Goal: Transaction & Acquisition: Purchase product/service

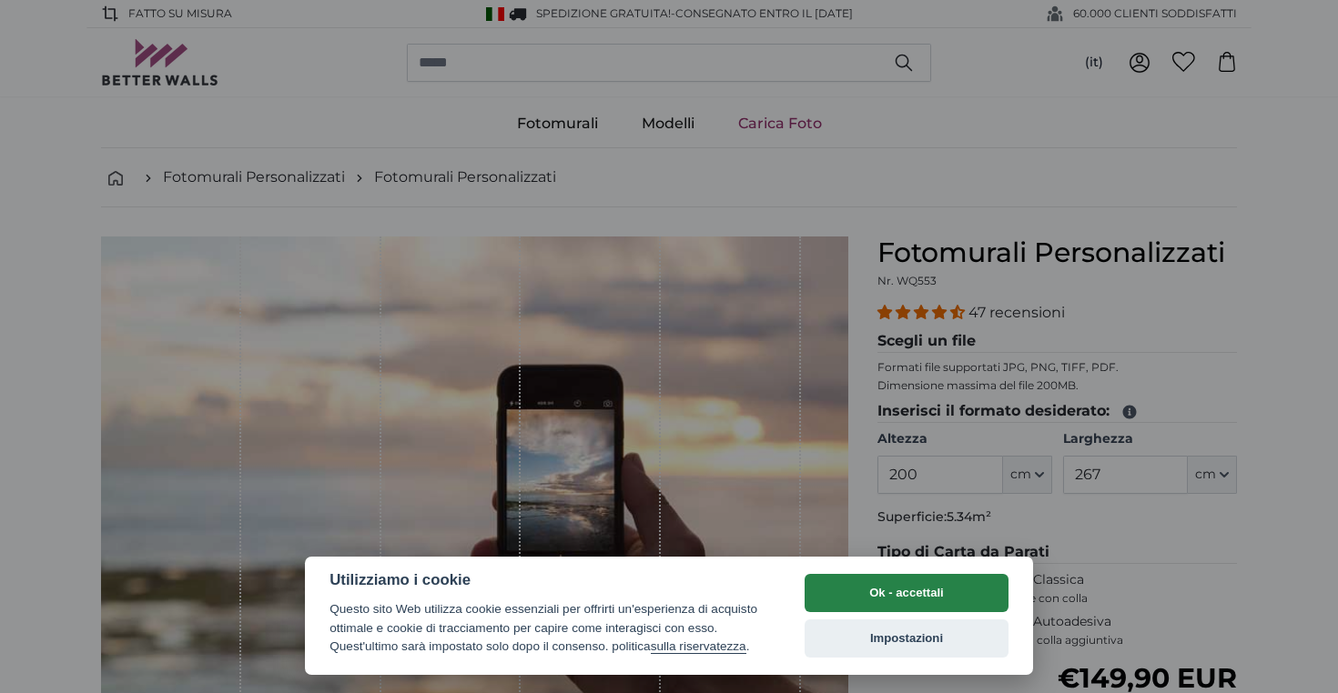
click at [830, 591] on button "Ok - accettali" at bounding box center [906, 593] width 204 height 38
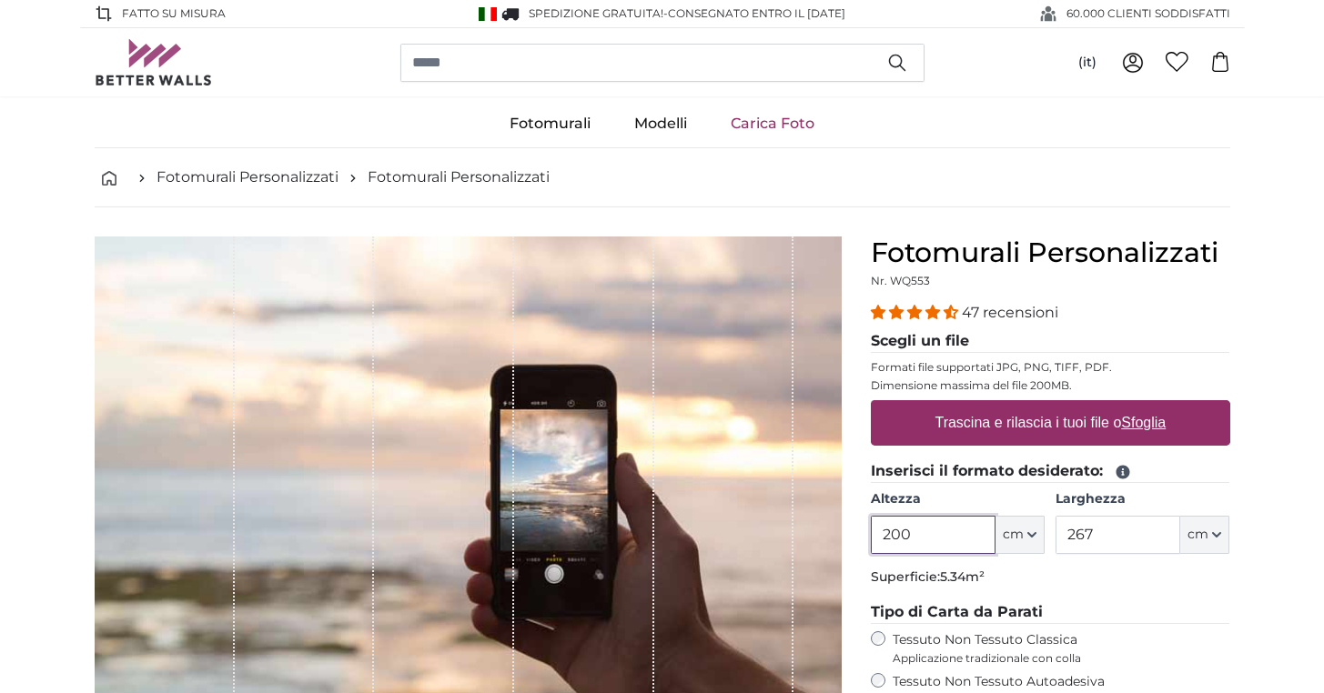
drag, startPoint x: 915, startPoint y: 476, endPoint x: 863, endPoint y: 476, distance: 51.9
click at [863, 476] on div "Fotomurali Personalizzati Nr. WQ553 47 recensioni Scegli un file Formati file s…" at bounding box center [1050, 629] width 389 height 784
click at [902, 549] on input "200" at bounding box center [933, 535] width 125 height 38
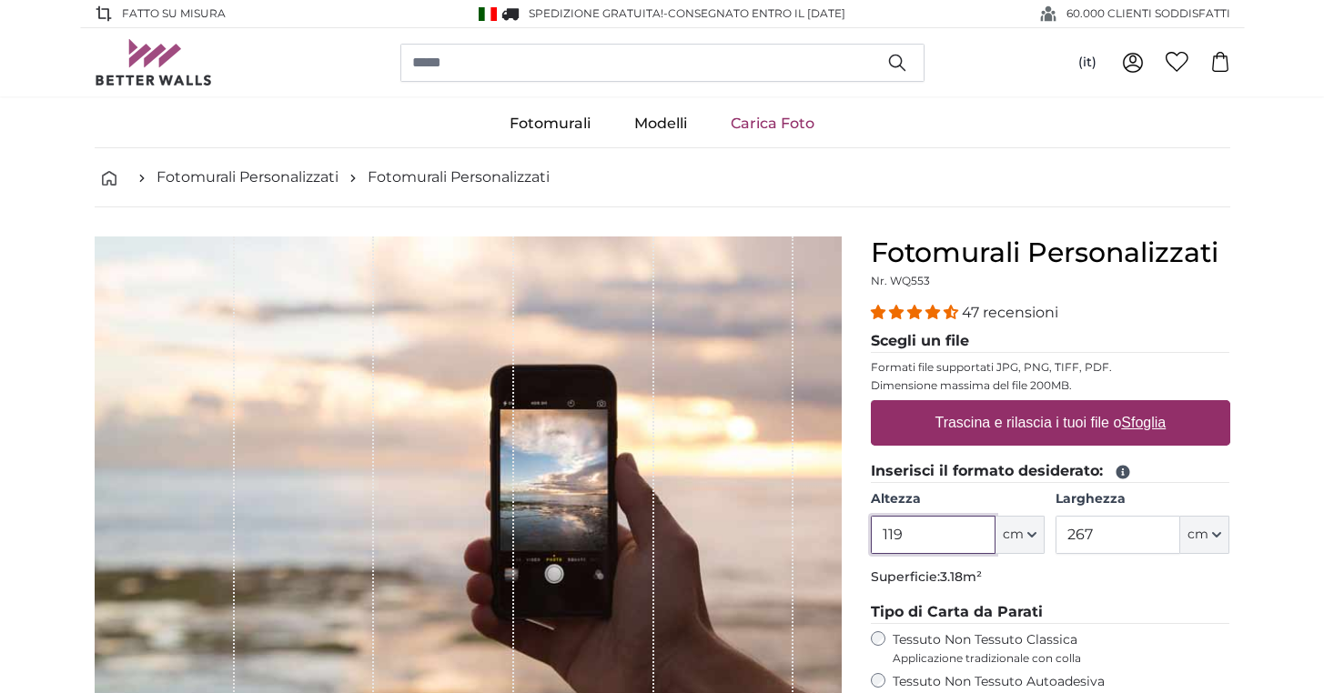
type input "119"
click at [1103, 546] on input "267" at bounding box center [1118, 535] width 125 height 38
type input "2"
type input "70"
click at [926, 551] on input "119" at bounding box center [933, 535] width 125 height 38
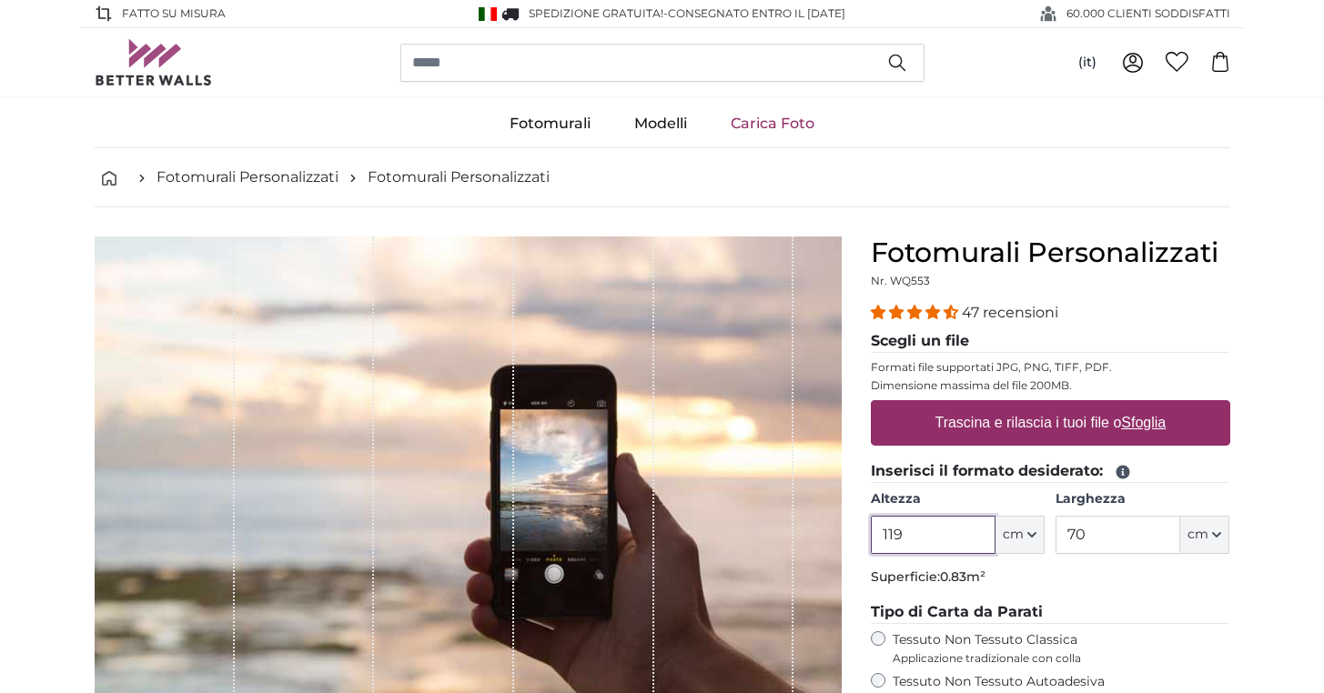
click at [926, 551] on input "119" at bounding box center [933, 535] width 125 height 38
type input "110"
click at [1101, 588] on fieldset "Inserisci il formato desiderato: [GEOGRAPHIC_DATA] 110 ft cm Centimeter (cm) In…" at bounding box center [1050, 527] width 359 height 134
